Goal: Task Accomplishment & Management: Manage account settings

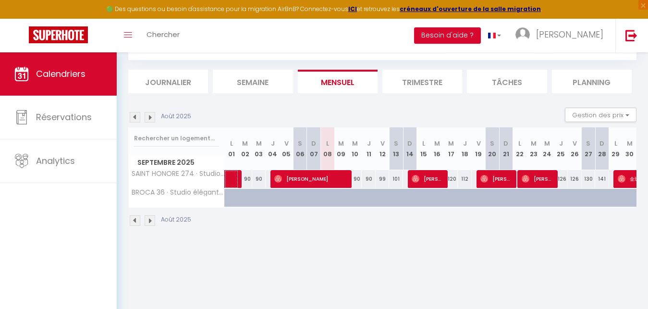
click at [227, 176] on link at bounding box center [232, 179] width 14 height 18
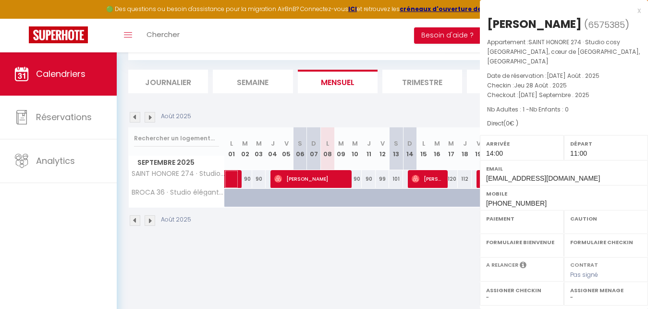
select select "OK"
select select "KO"
select select "0"
select select "1"
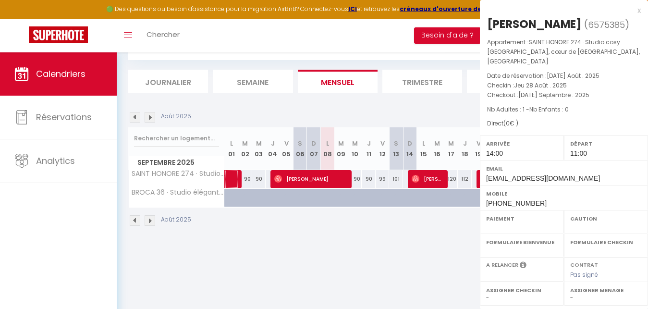
select select
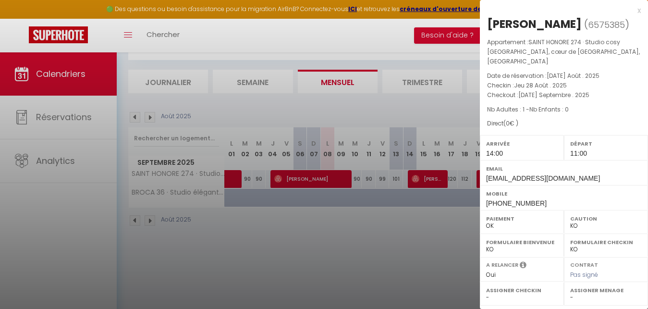
click at [311, 177] on div at bounding box center [324, 154] width 648 height 309
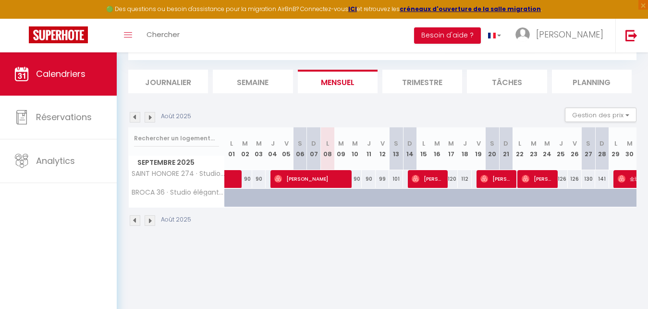
click at [325, 177] on span "[PERSON_NAME]" at bounding box center [311, 178] width 74 height 18
select select "OK"
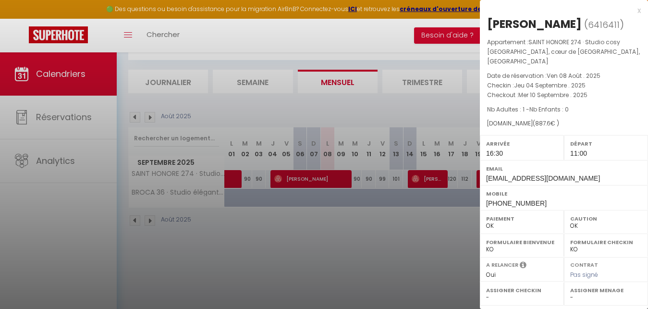
click at [436, 169] on div at bounding box center [324, 154] width 648 height 309
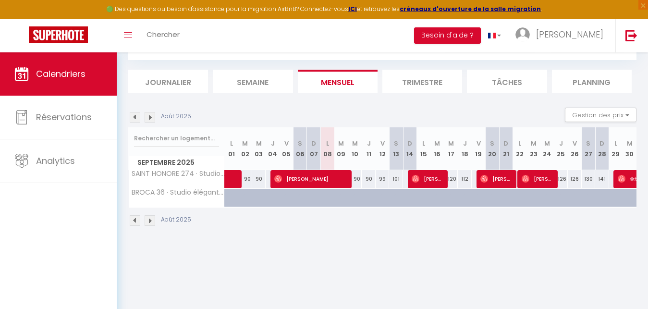
click at [539, 182] on span "[PERSON_NAME]" at bounding box center [537, 178] width 33 height 18
select select "0"
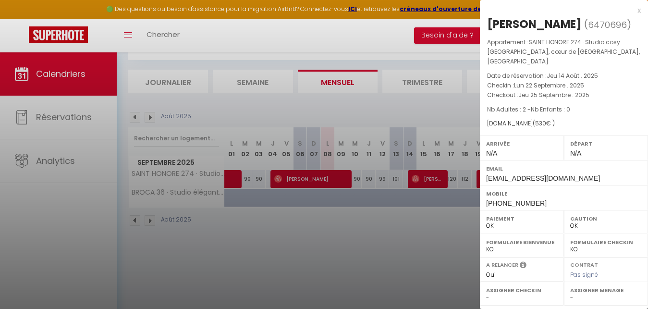
click at [443, 224] on div at bounding box center [324, 154] width 648 height 309
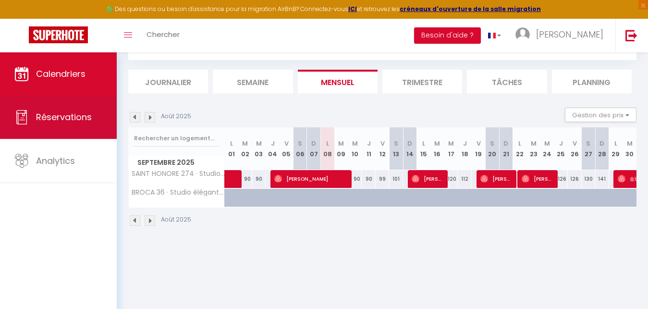
click at [51, 114] on span "Réservations" at bounding box center [64, 117] width 56 height 12
